Goal: Task Accomplishment & Management: Use online tool/utility

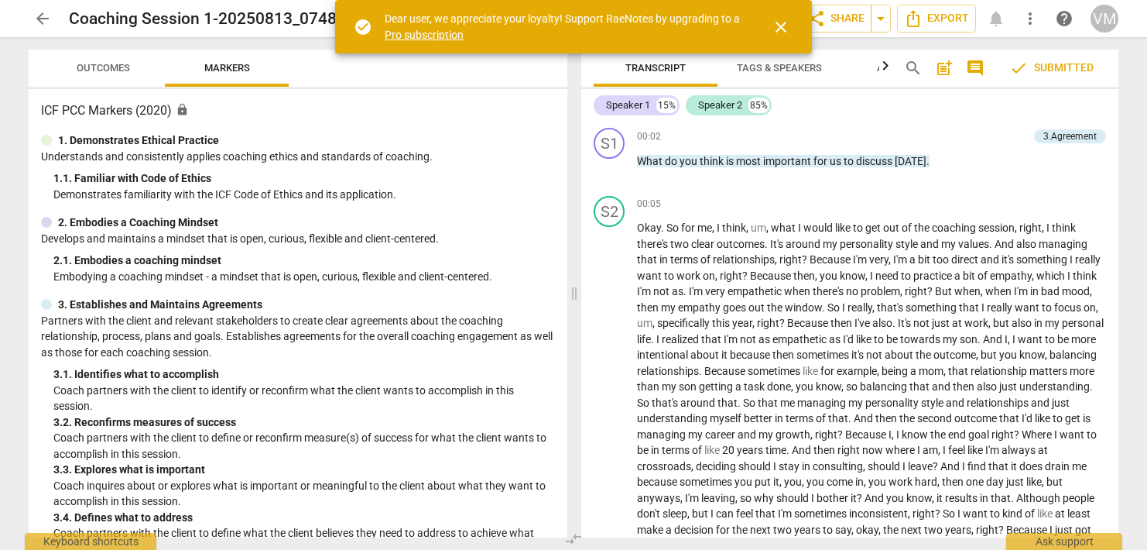
click at [785, 26] on span "close" at bounding box center [781, 27] width 19 height 19
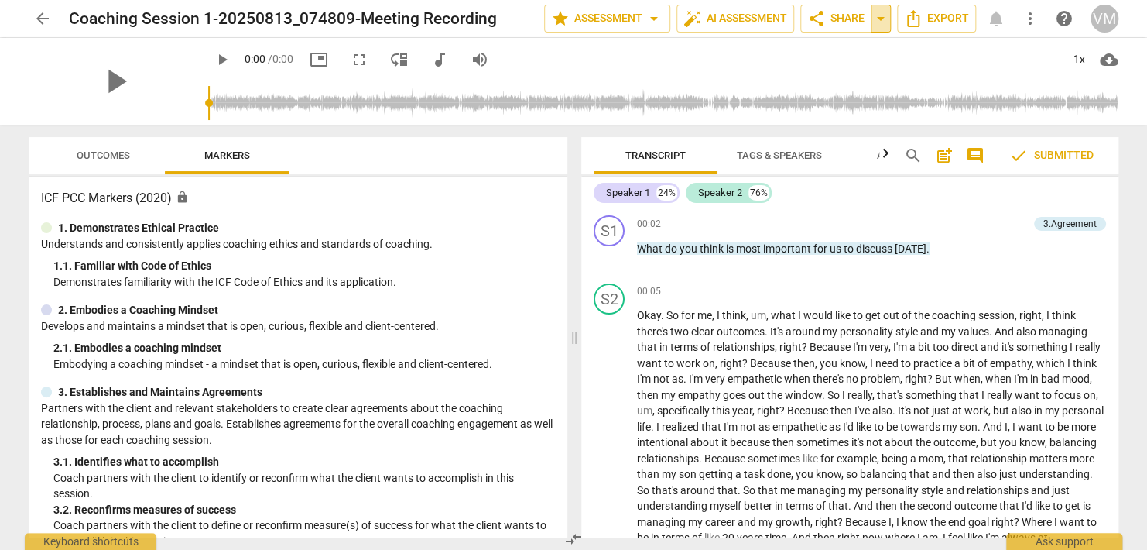
click at [878, 16] on span "arrow_drop_down" at bounding box center [881, 18] width 19 height 19
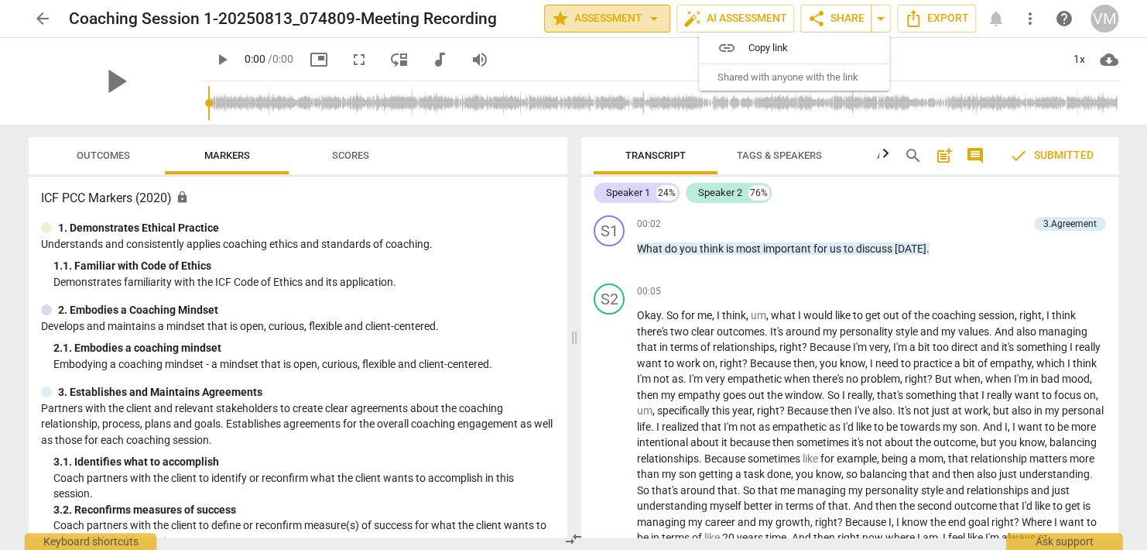
click at [652, 15] on span "arrow_drop_down" at bounding box center [654, 18] width 19 height 19
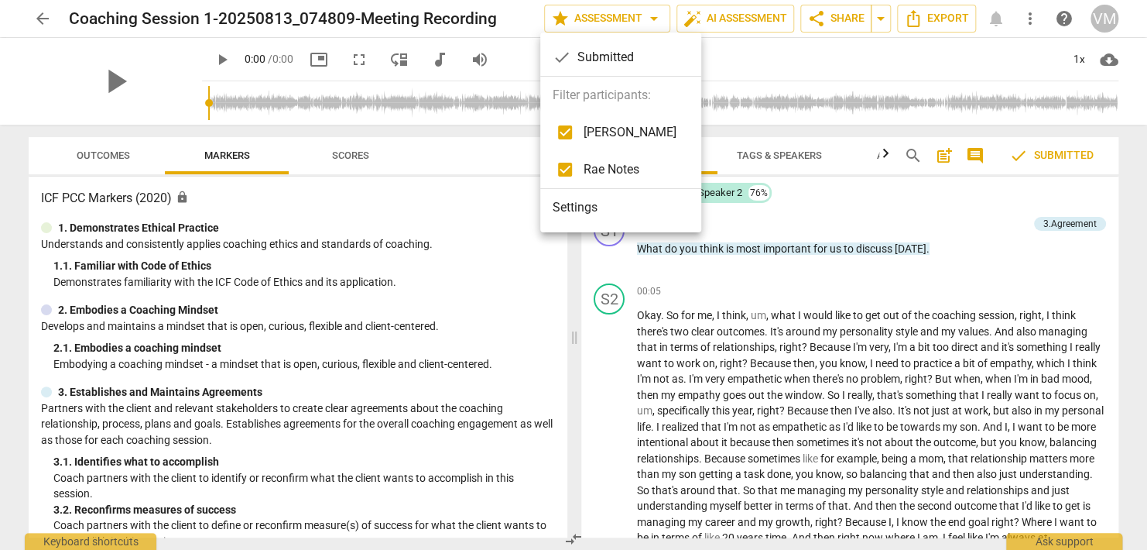
click at [578, 208] on li "Settings" at bounding box center [620, 207] width 161 height 37
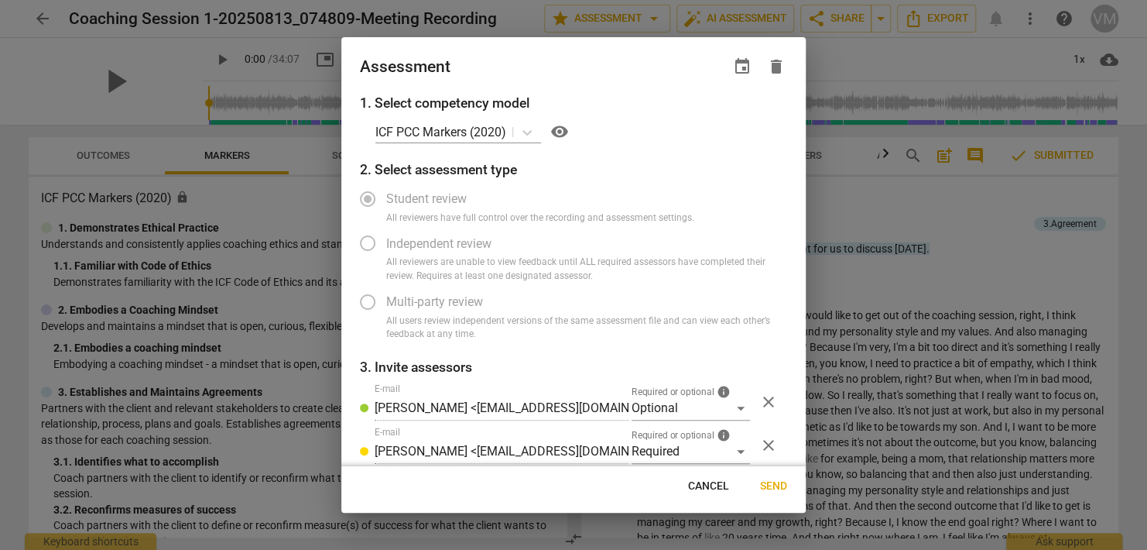
scroll to position [56, 0]
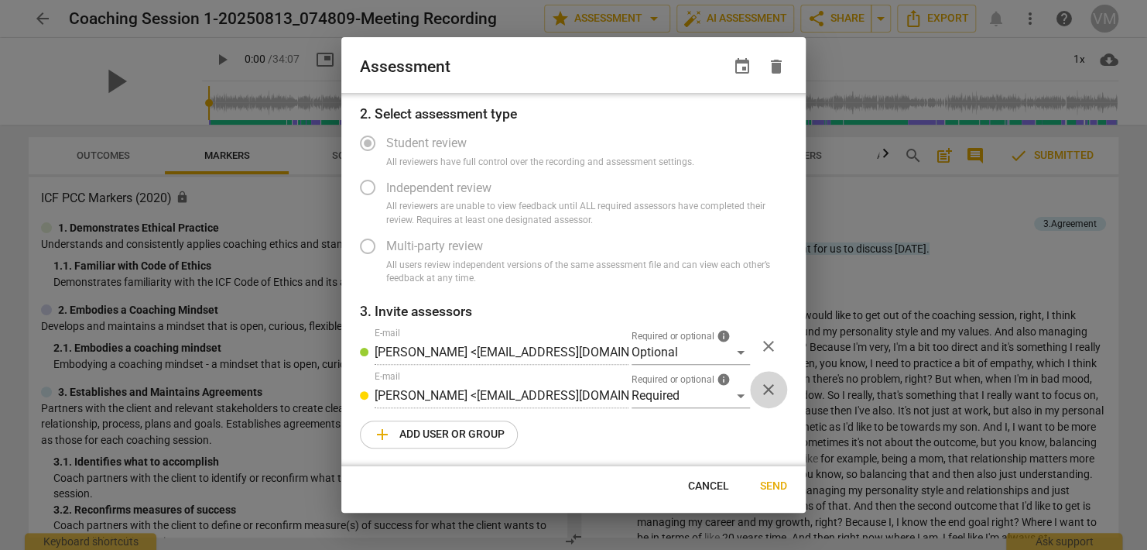
click at [763, 389] on span "close" at bounding box center [769, 389] width 19 height 19
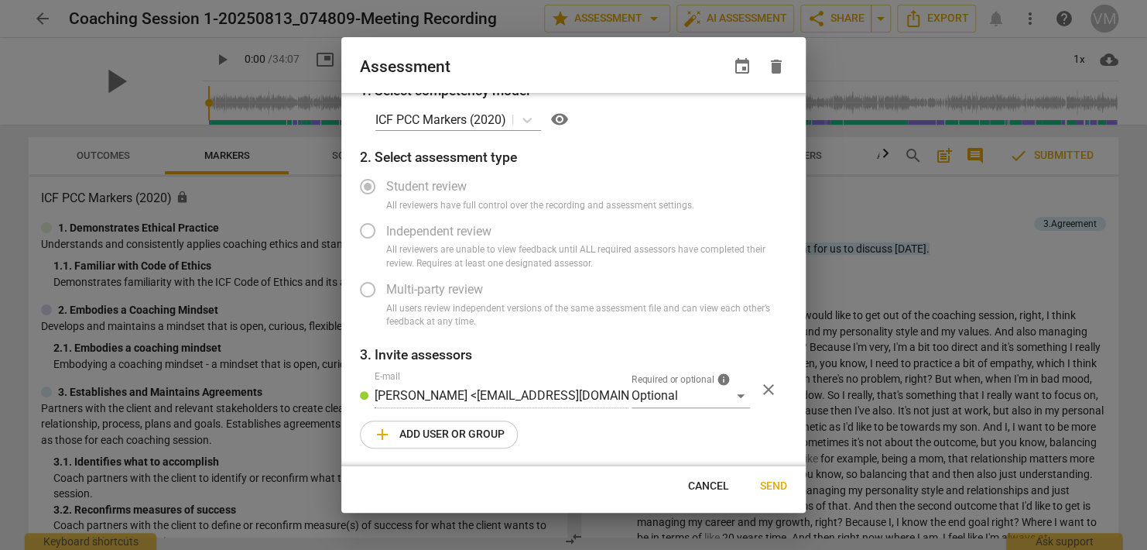
click at [385, 430] on span "add" at bounding box center [382, 434] width 19 height 19
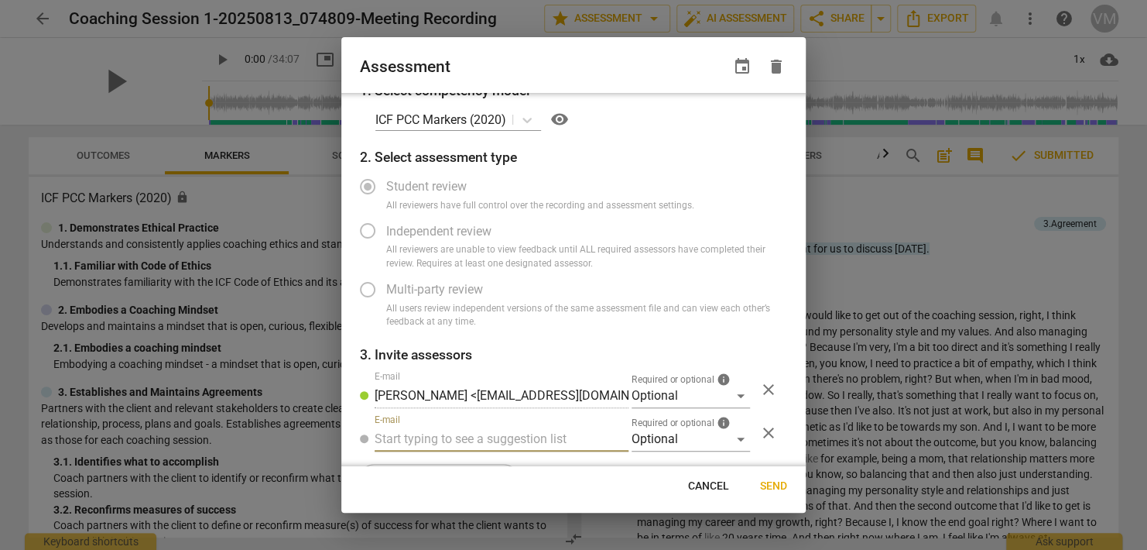
radio input "false"
type input "[EMAIL_ADDRESS][DOMAIN_NAME]"
click at [736, 437] on div "Optional" at bounding box center [691, 439] width 118 height 25
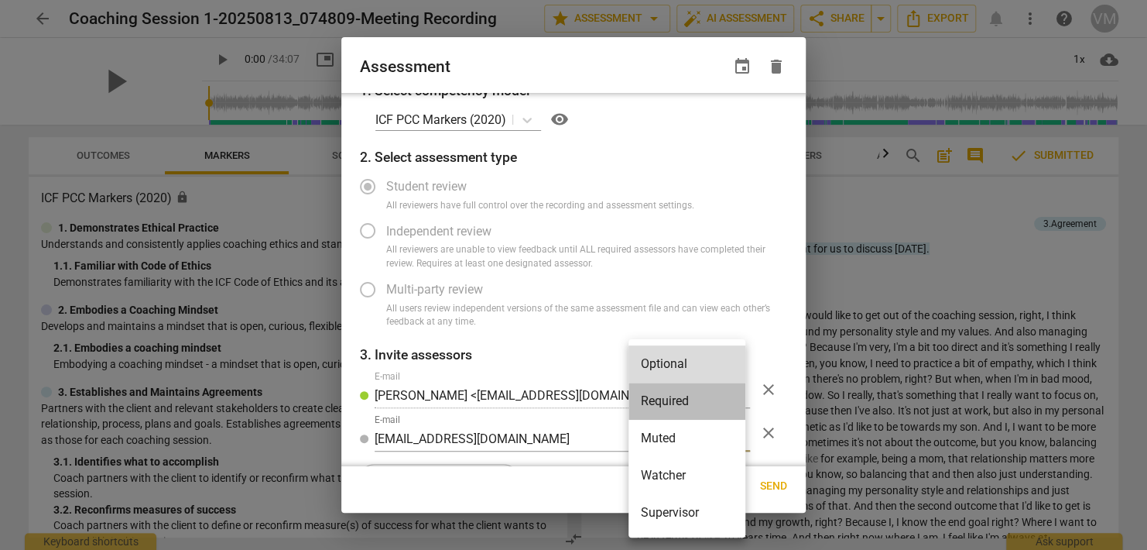
click at [691, 406] on li "Required" at bounding box center [687, 400] width 117 height 37
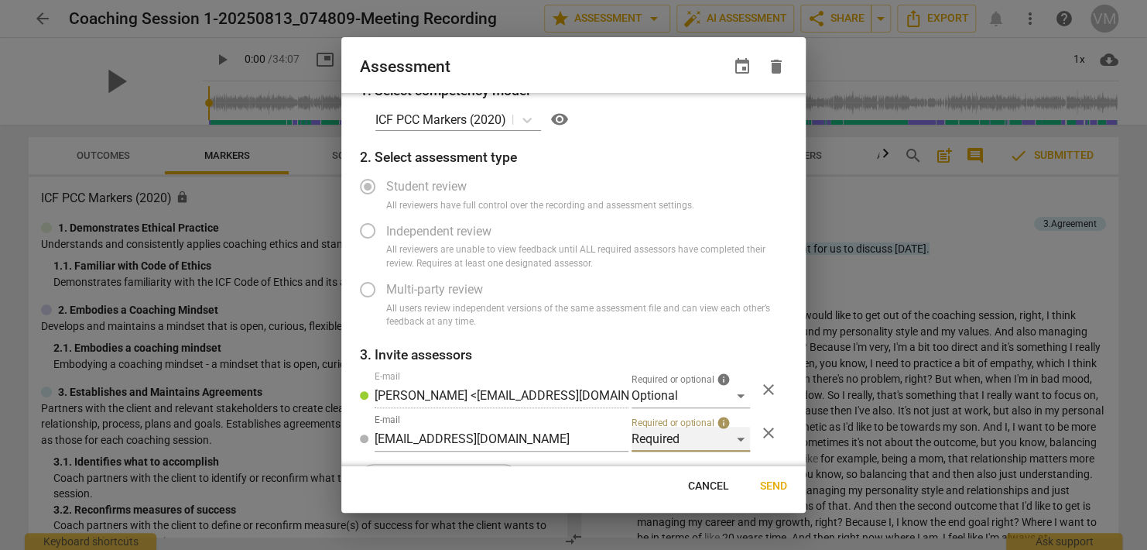
click at [741, 441] on div "Required" at bounding box center [691, 439] width 118 height 25
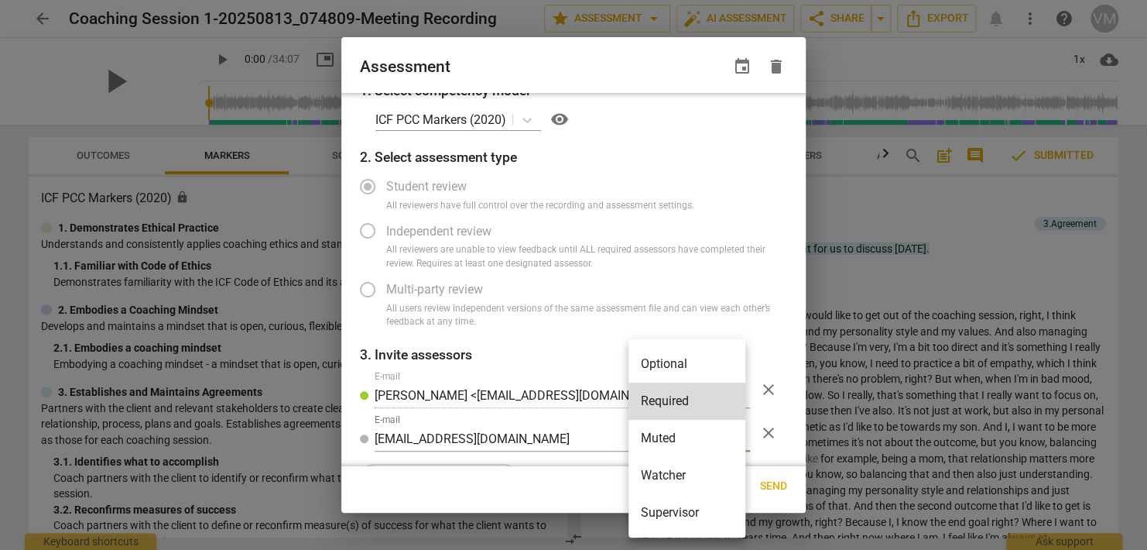
click at [667, 513] on li "Supervisor" at bounding box center [687, 512] width 117 height 37
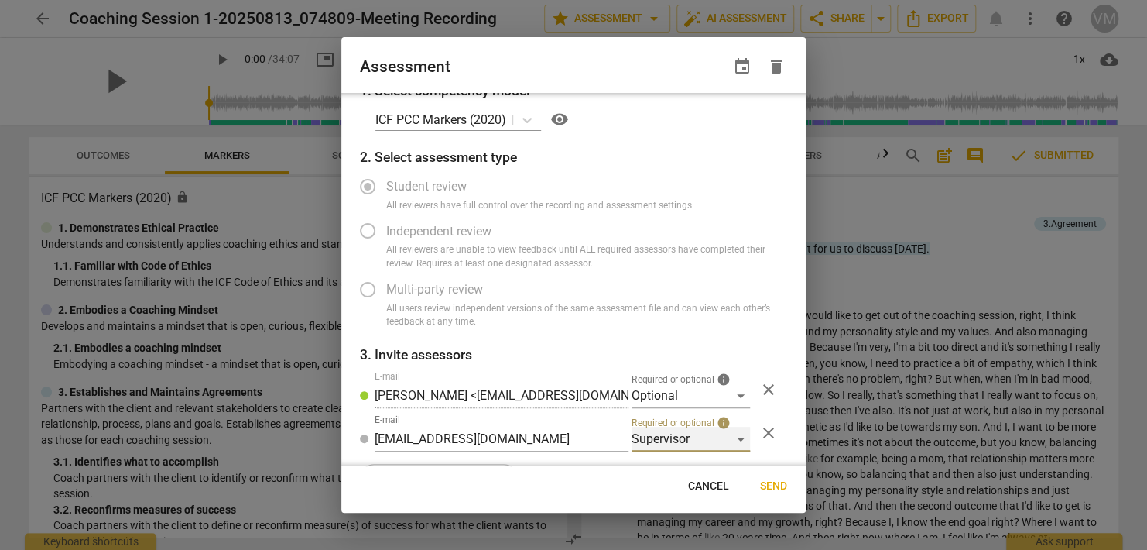
scroll to position [56, 0]
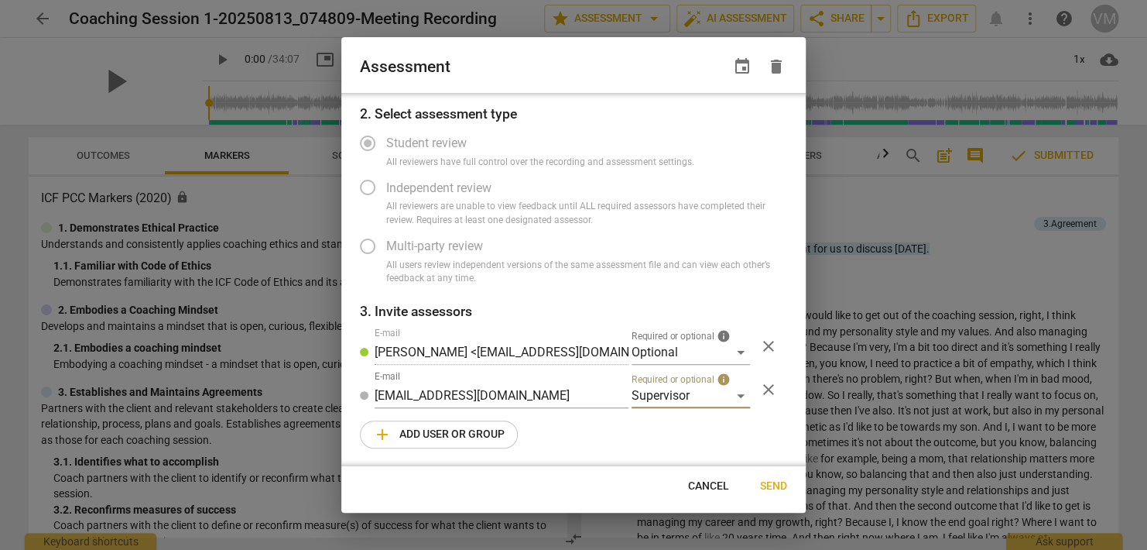
click at [554, 428] on div "1. Select competency model ICF PCC Markers (2020) visibility 2. Select assessme…" at bounding box center [573, 279] width 465 height 373
click at [771, 485] on span "Send" at bounding box center [773, 485] width 27 height 15
radio input "false"
type input "[PERSON_NAME] <[EMAIL_ADDRESS][DOMAIN_NAME]>"
